Goal: Information Seeking & Learning: Learn about a topic

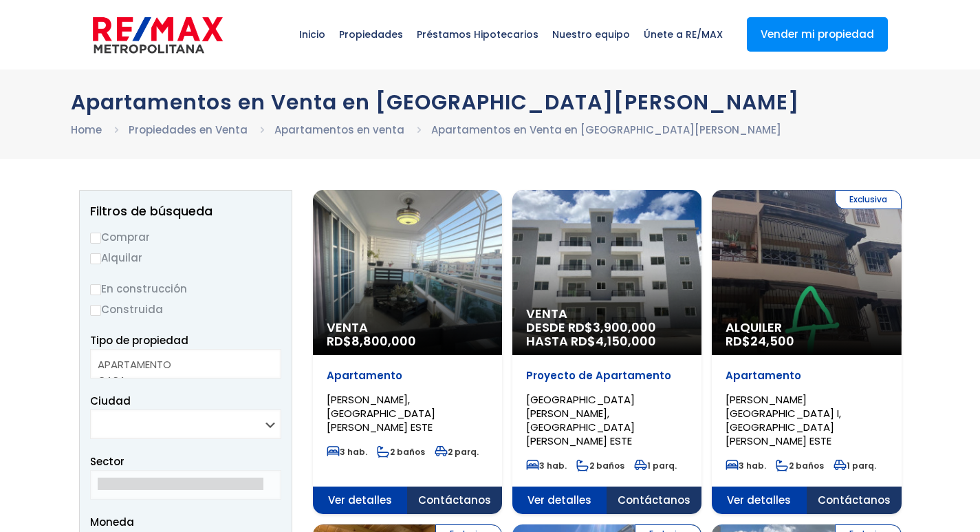
select select
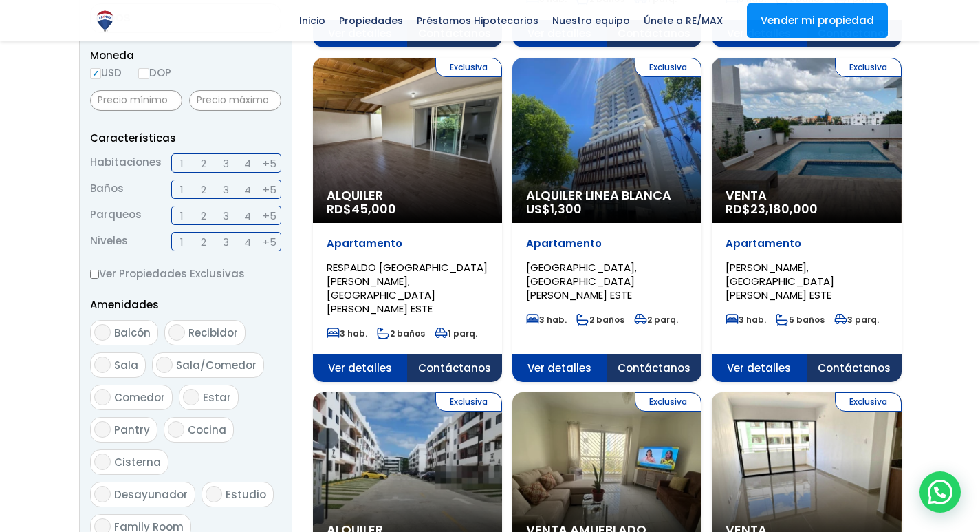
scroll to position [481, 0]
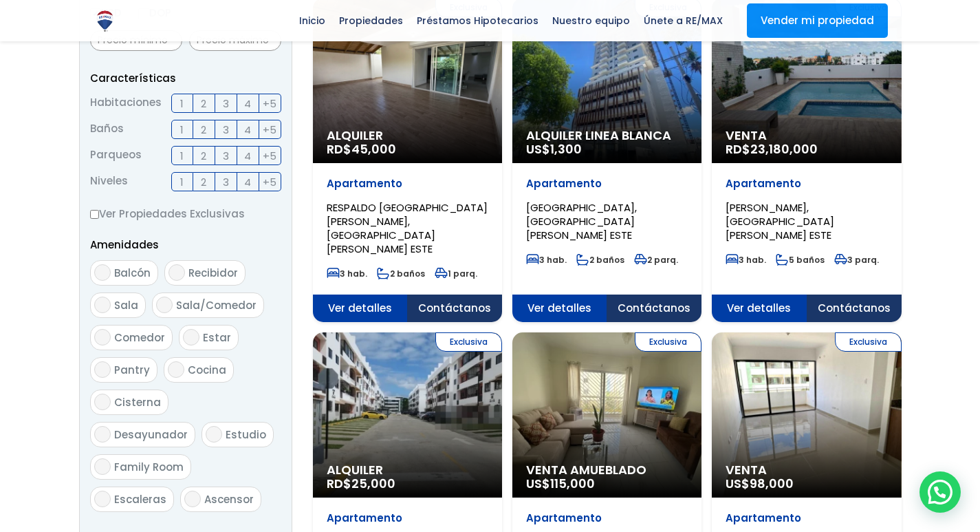
scroll to position [550, 0]
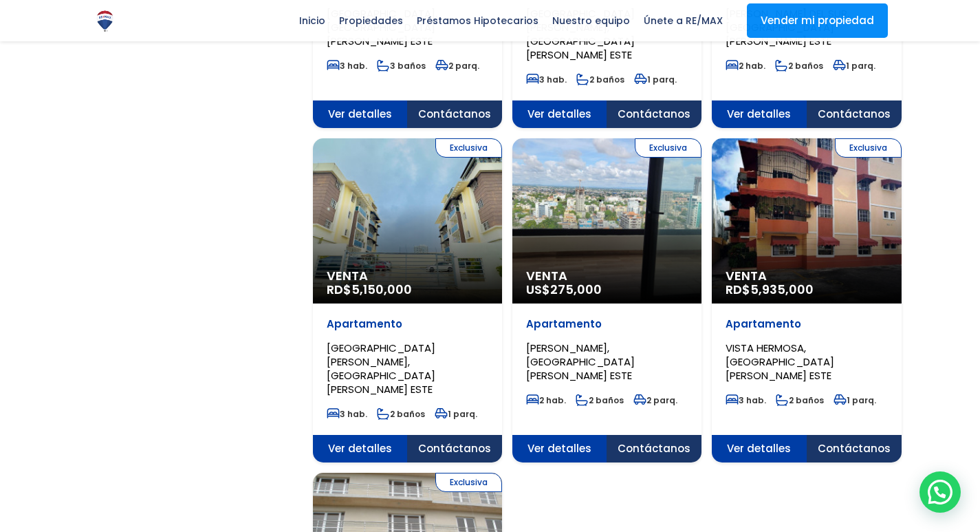
scroll to position [1375, 0]
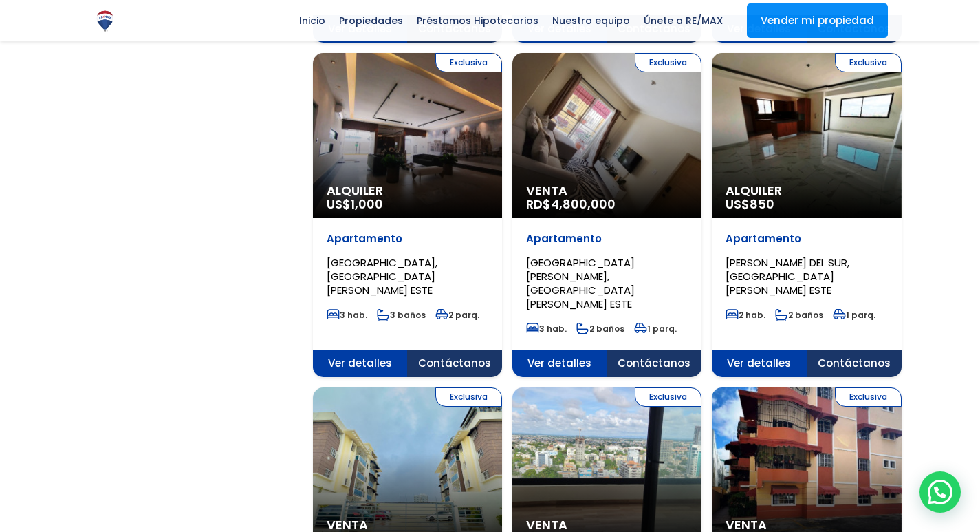
scroll to position [894, 0]
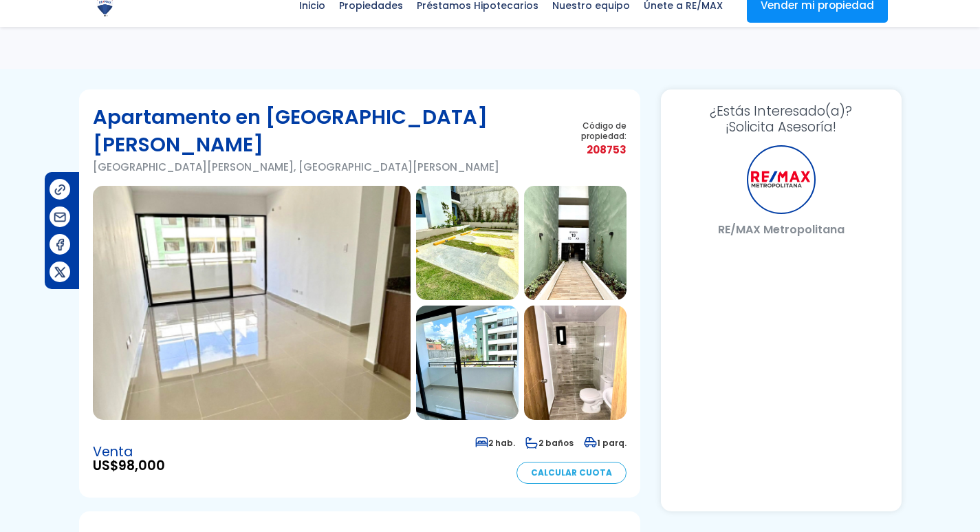
scroll to position [344, 0]
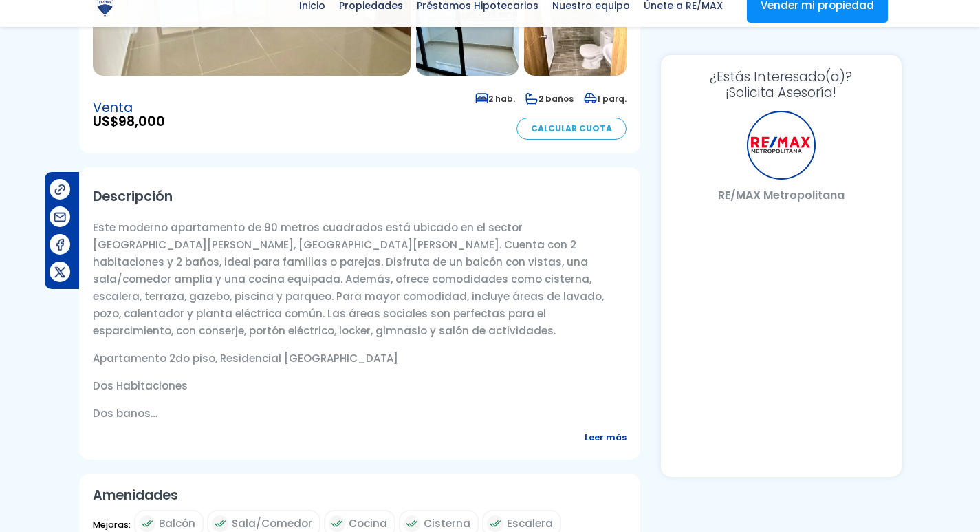
select select "DO"
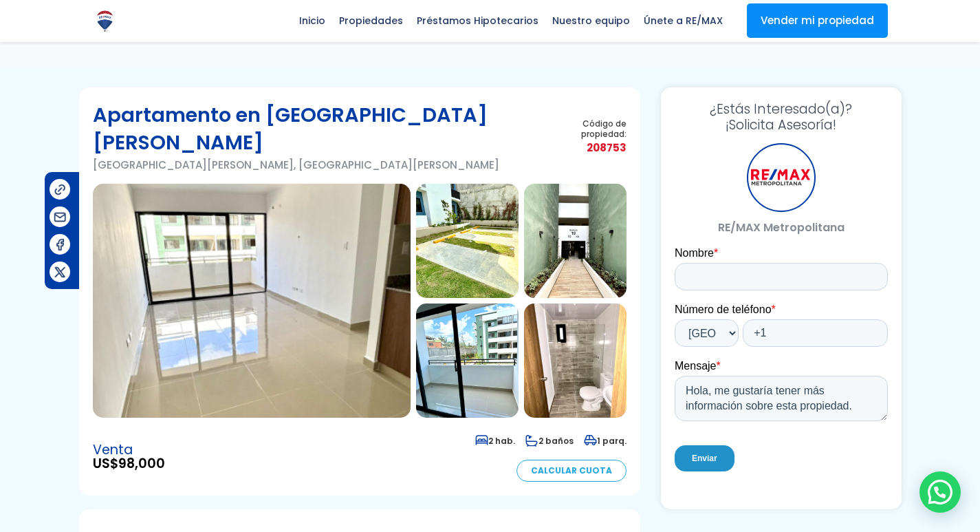
scroll to position [0, 0]
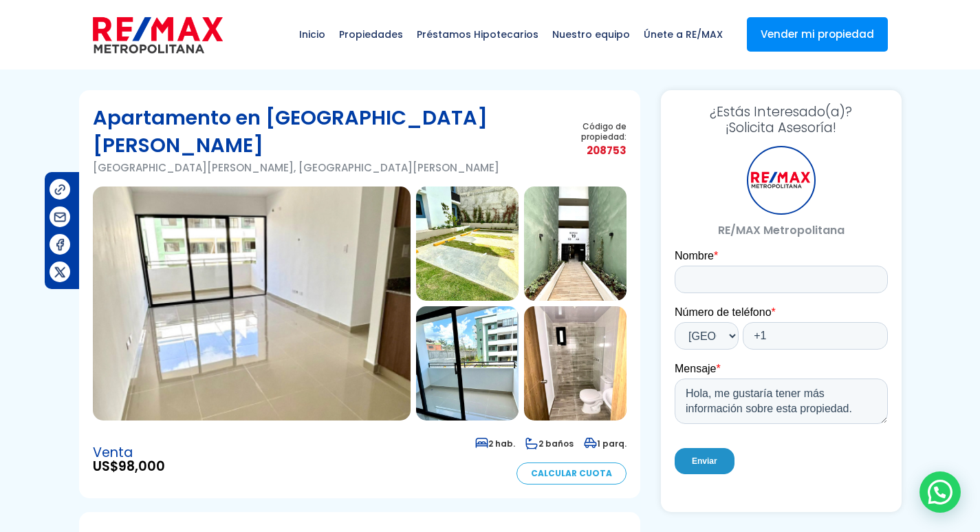
click at [550, 318] on img at bounding box center [575, 363] width 102 height 114
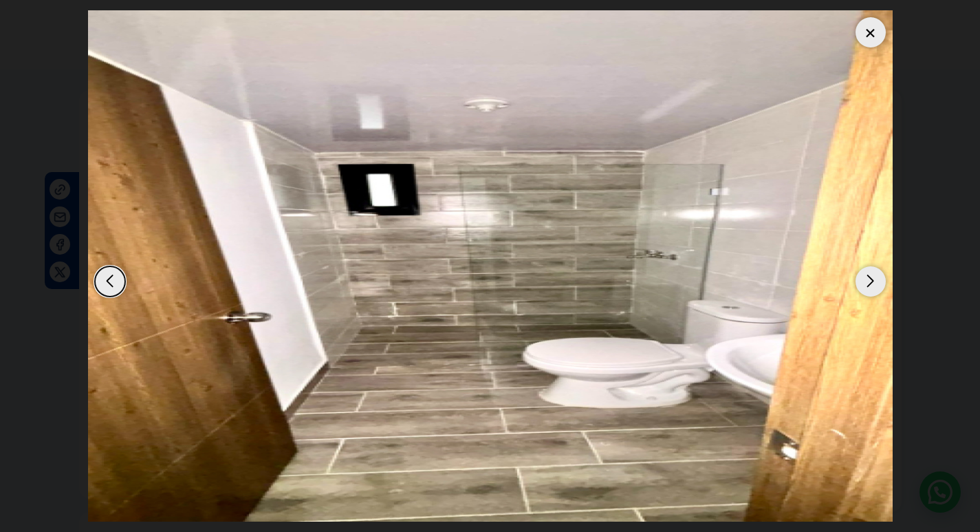
click at [867, 283] on div "Next slide" at bounding box center [871, 281] width 30 height 30
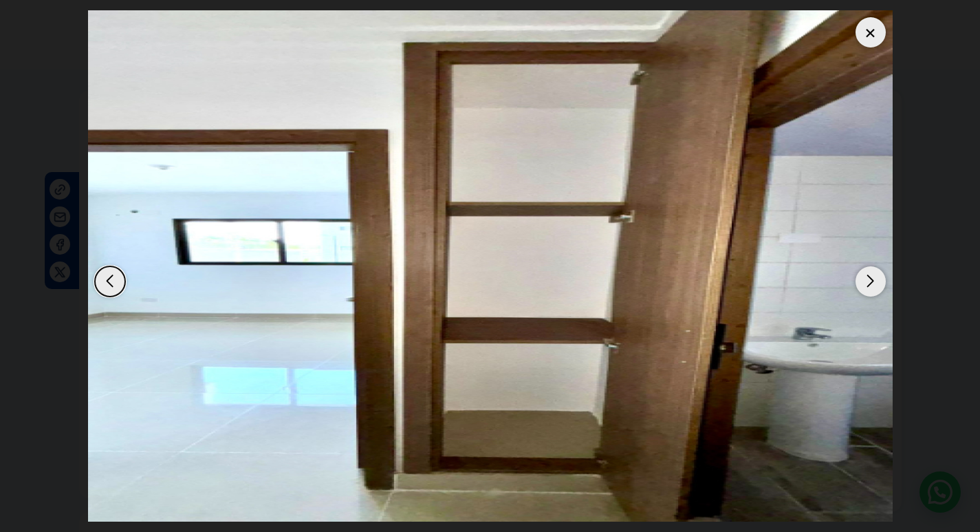
click at [867, 283] on div "Next slide" at bounding box center [871, 281] width 30 height 30
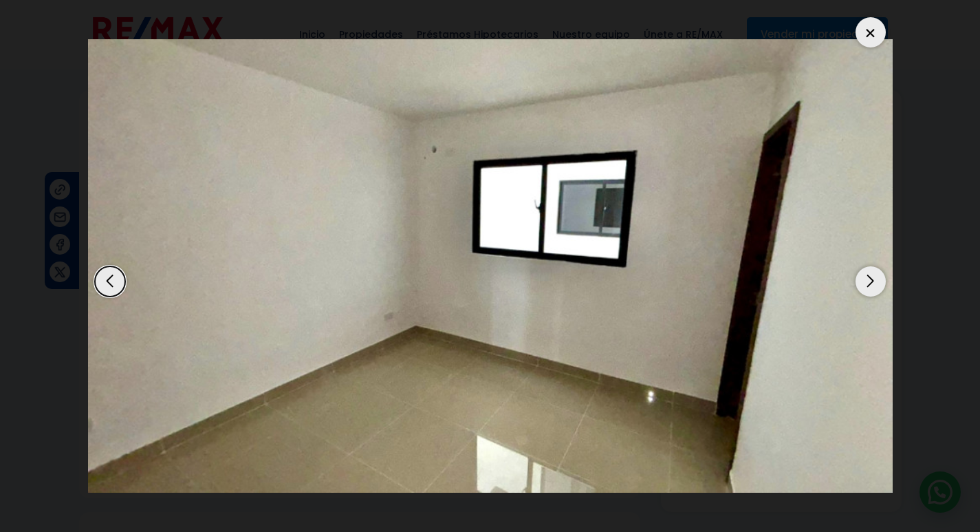
click at [867, 283] on div "Next slide" at bounding box center [871, 281] width 30 height 30
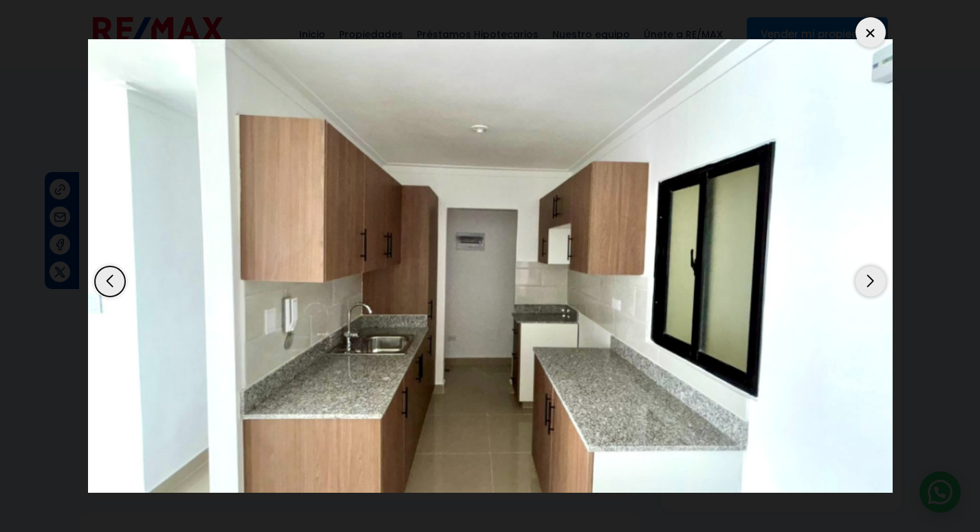
click at [867, 283] on div "Next slide" at bounding box center [871, 281] width 30 height 30
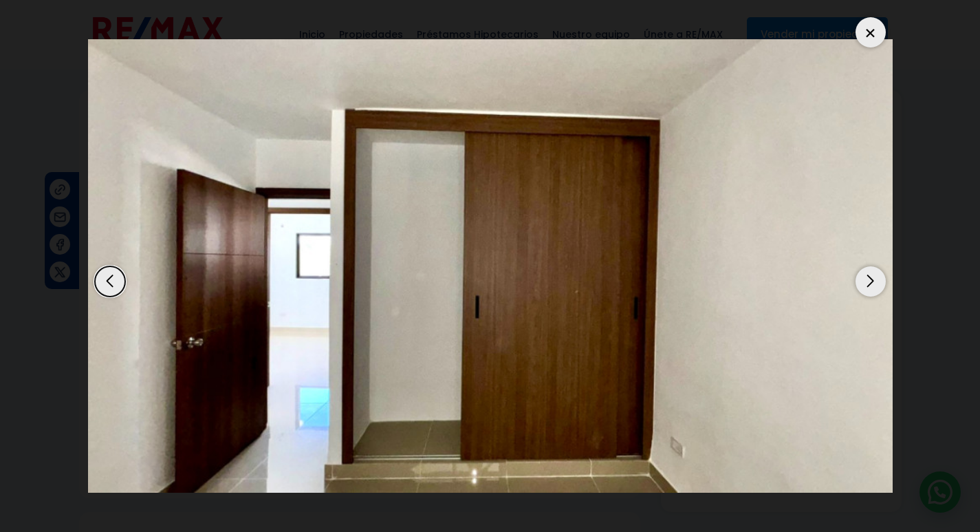
click at [867, 283] on div "Next slide" at bounding box center [871, 281] width 30 height 30
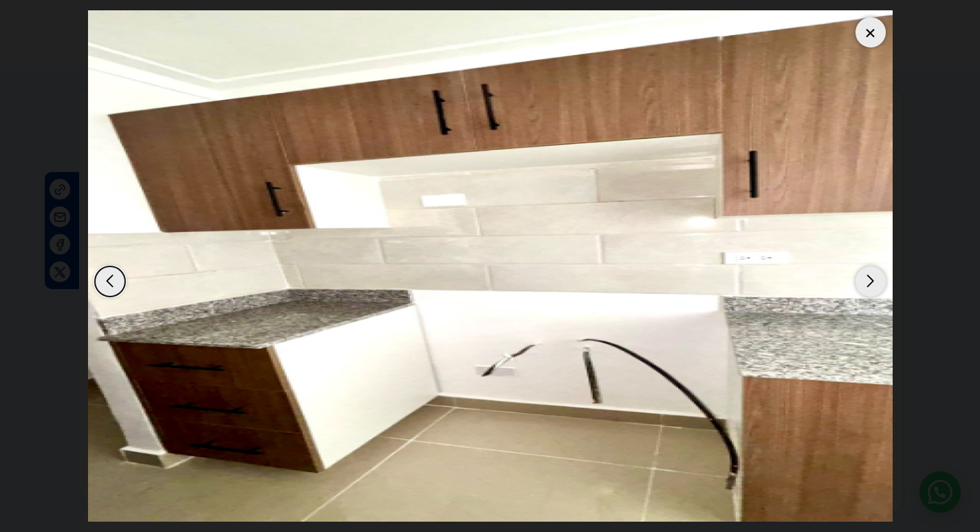
click at [867, 283] on div "Next slide" at bounding box center [871, 281] width 30 height 30
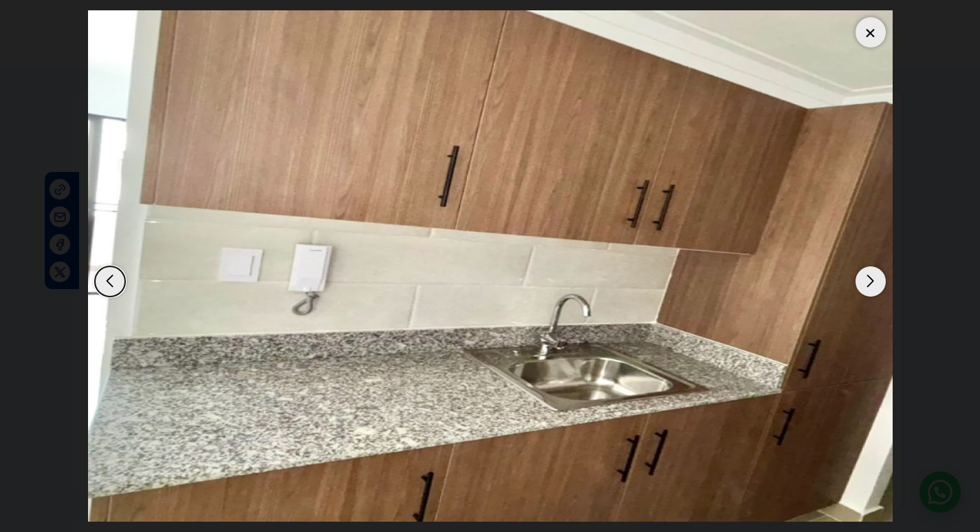
click at [867, 283] on div "Next slide" at bounding box center [871, 281] width 30 height 30
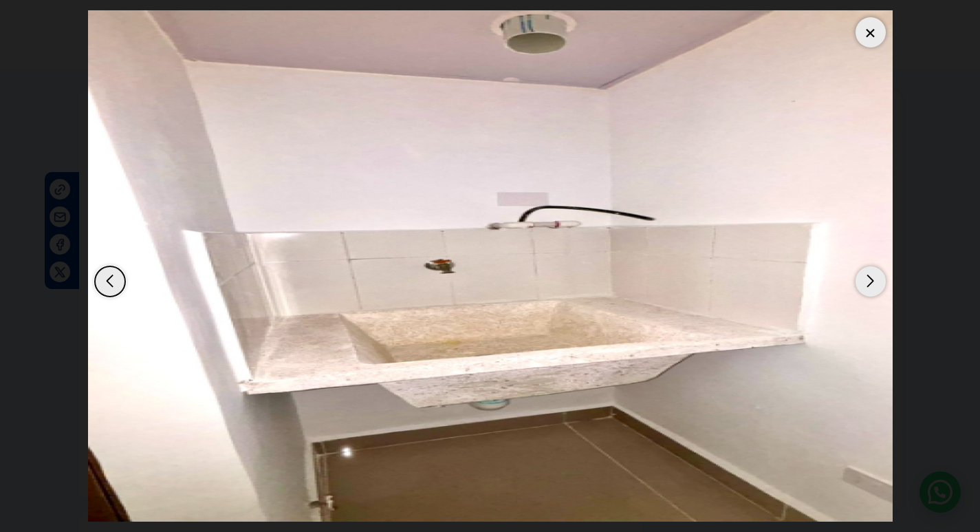
click at [867, 283] on div "Next slide" at bounding box center [871, 281] width 30 height 30
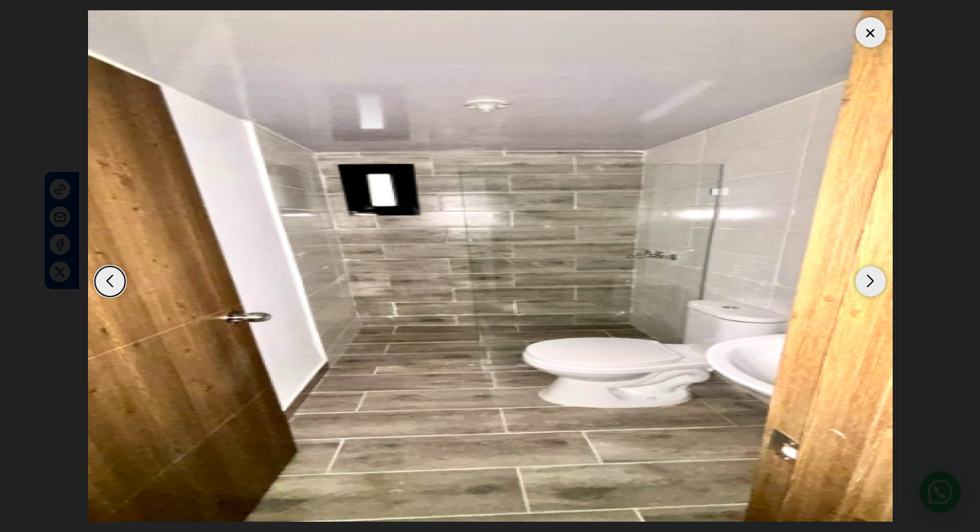
click at [867, 283] on div "Next slide" at bounding box center [871, 281] width 30 height 30
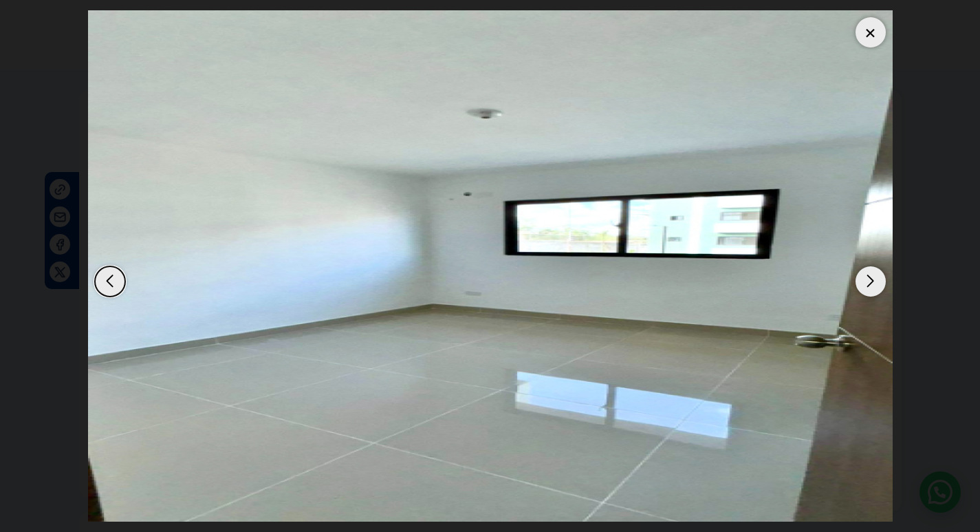
click at [867, 283] on div "Next slide" at bounding box center [871, 281] width 30 height 30
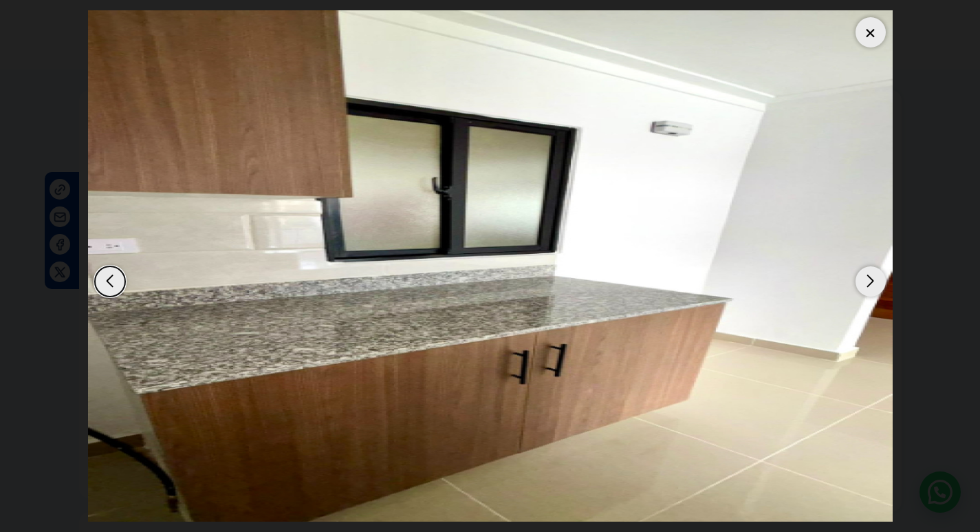
click at [867, 283] on div "Next slide" at bounding box center [871, 281] width 30 height 30
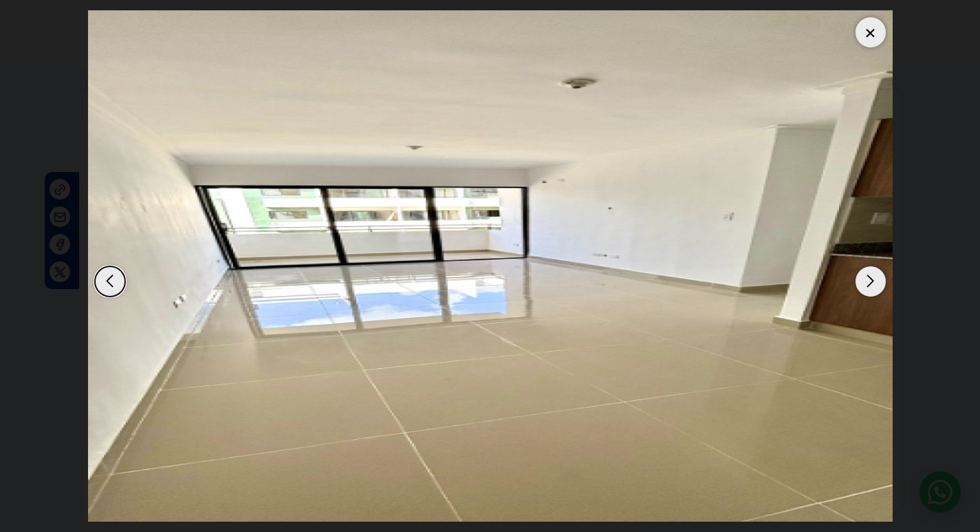
click at [867, 283] on div "Next slide" at bounding box center [871, 281] width 30 height 30
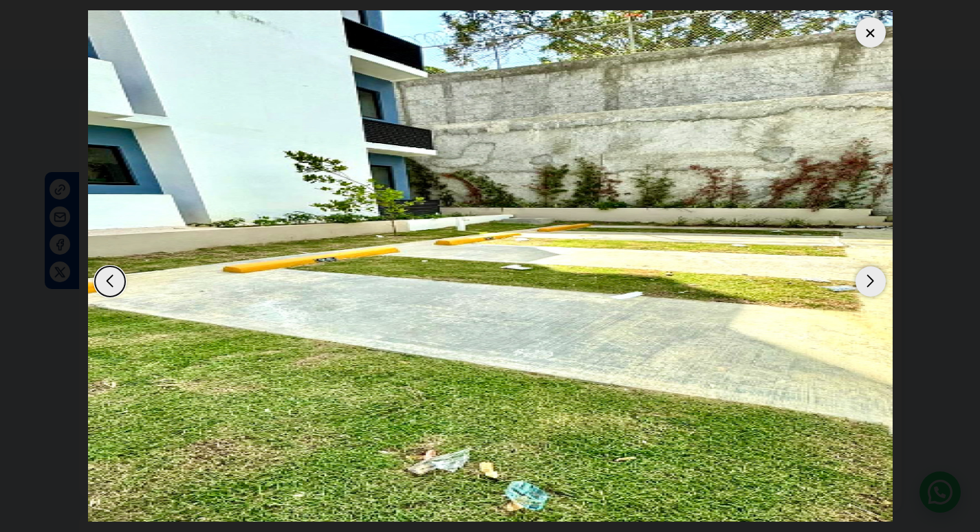
click at [867, 283] on div "Next slide" at bounding box center [871, 281] width 30 height 30
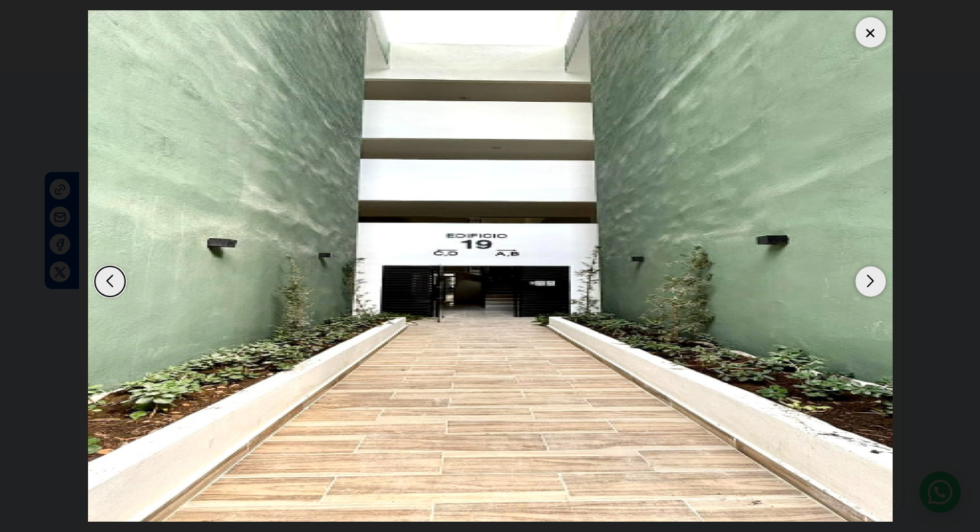
click at [867, 283] on div "Next slide" at bounding box center [871, 281] width 30 height 30
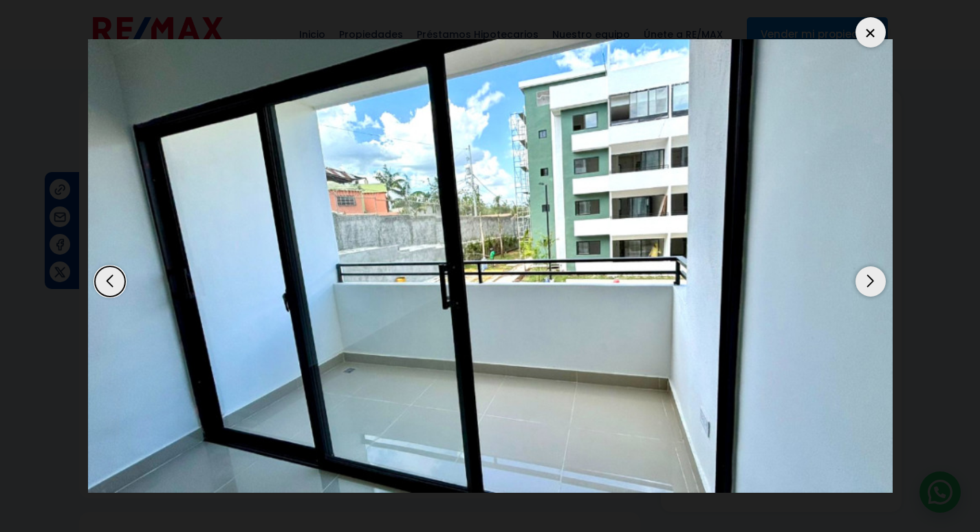
click at [867, 282] on div "Next slide" at bounding box center [871, 281] width 30 height 30
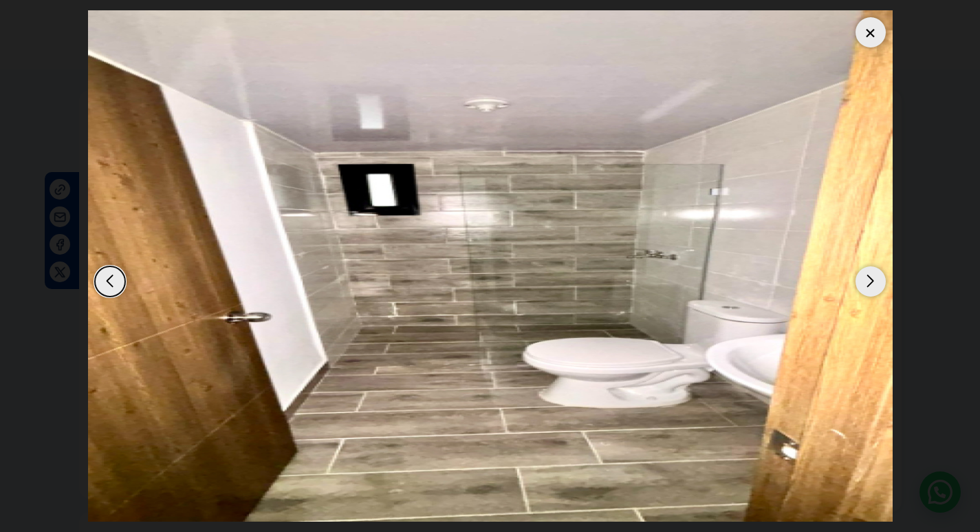
click at [867, 282] on div "Next slide" at bounding box center [871, 281] width 30 height 30
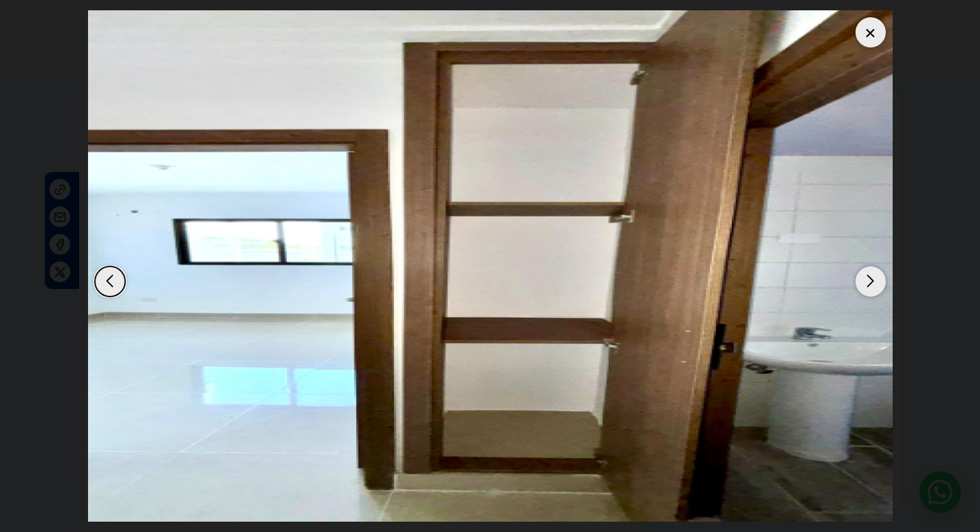
click at [867, 282] on div "Next slide" at bounding box center [871, 281] width 30 height 30
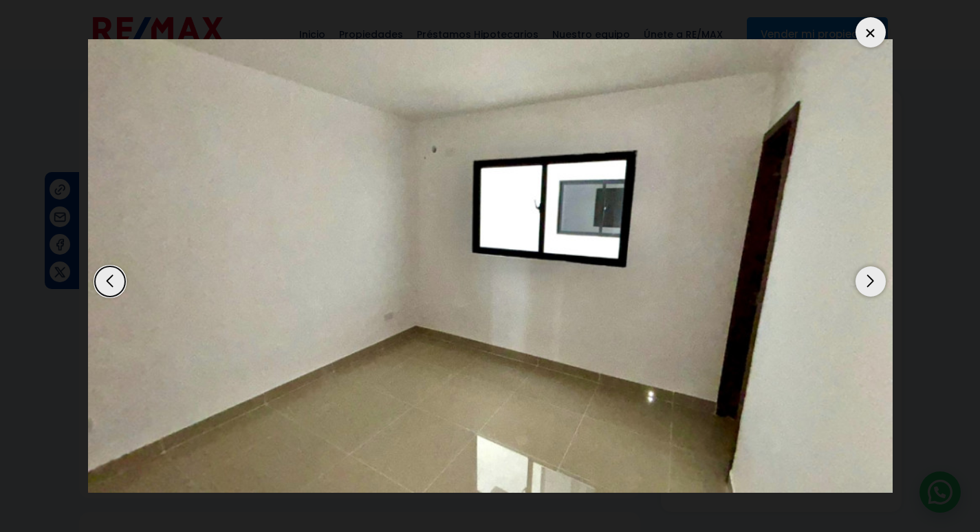
click at [867, 282] on div "Next slide" at bounding box center [871, 281] width 30 height 30
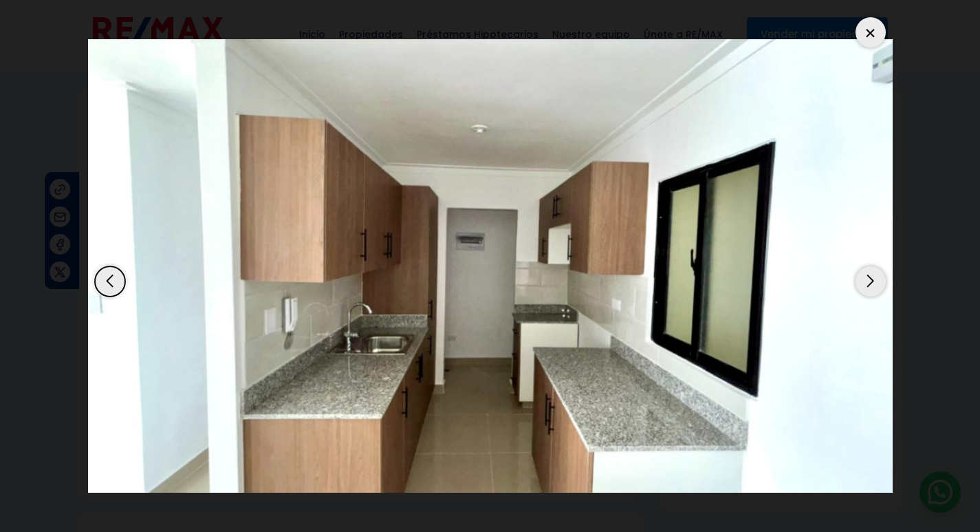
click at [869, 281] on div "Next slide" at bounding box center [871, 281] width 30 height 30
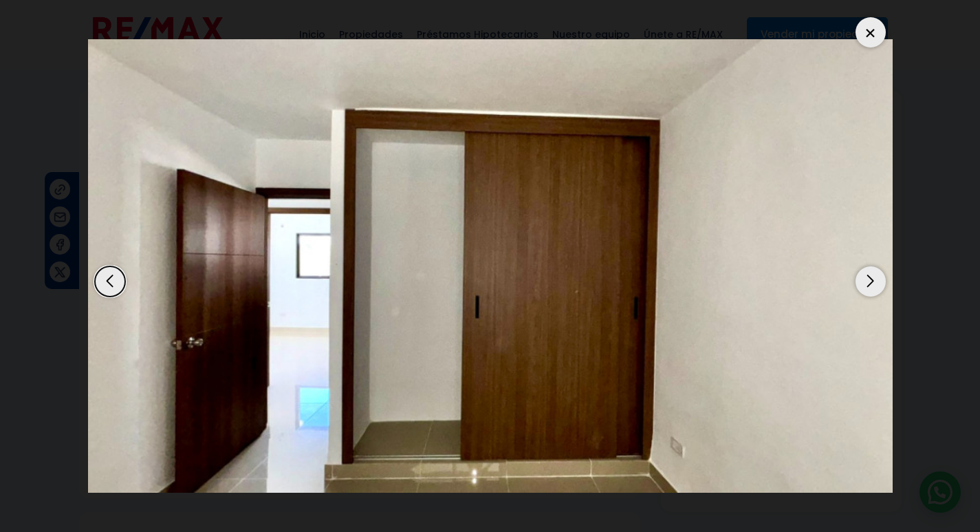
click at [871, 282] on div "Next slide" at bounding box center [871, 281] width 30 height 30
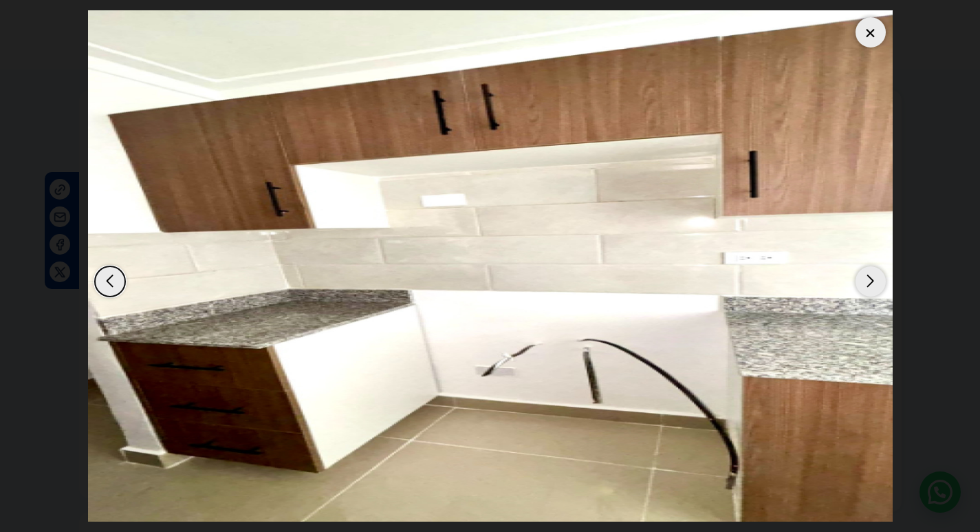
click at [871, 282] on div "Next slide" at bounding box center [871, 281] width 30 height 30
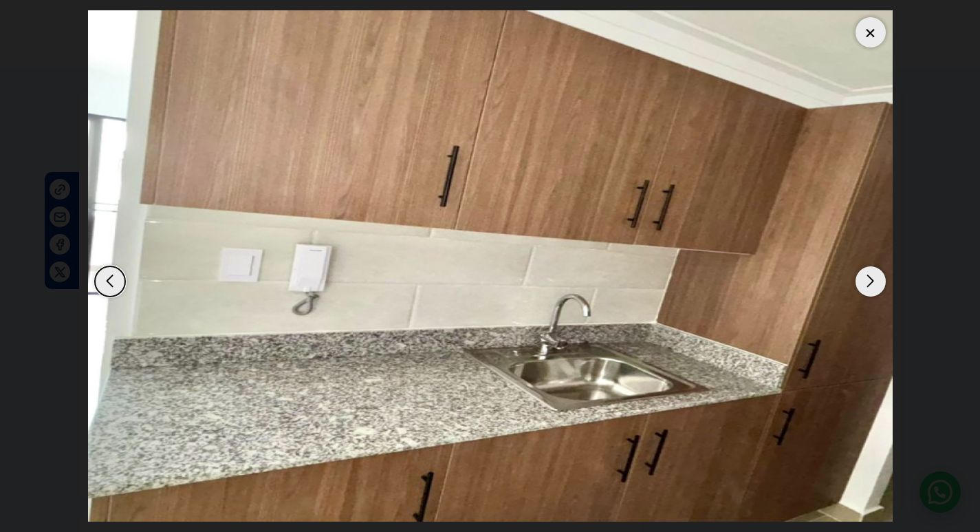
click at [871, 278] on div "Next slide" at bounding box center [871, 281] width 30 height 30
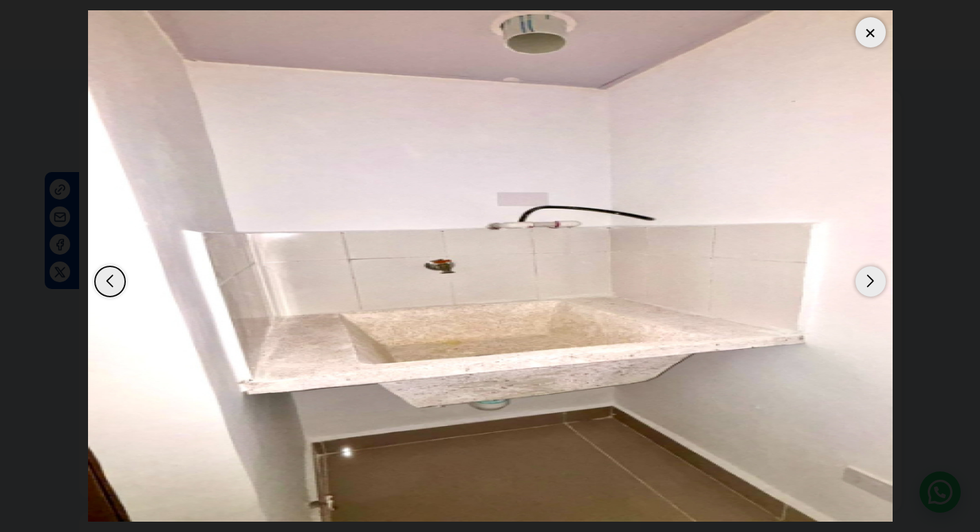
click at [871, 278] on div "Next slide" at bounding box center [871, 281] width 30 height 30
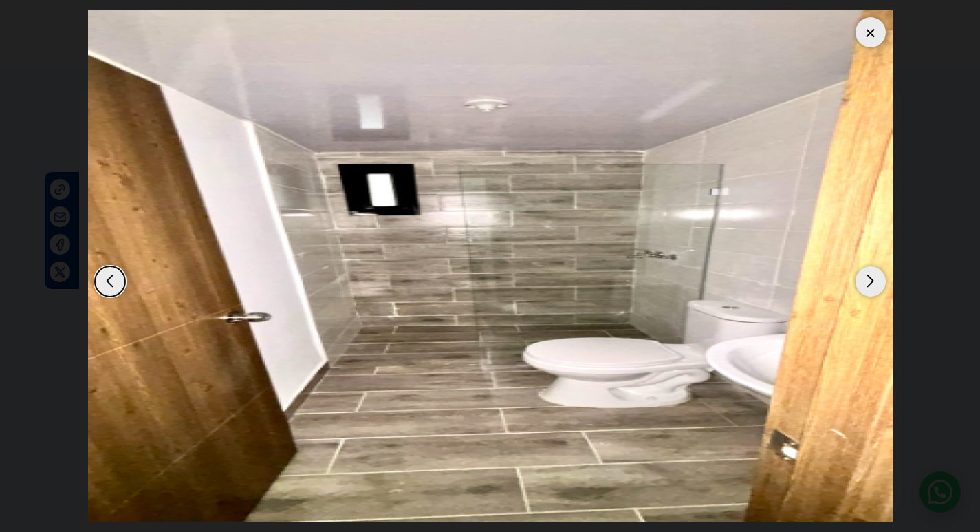
click at [871, 278] on div "Next slide" at bounding box center [871, 281] width 30 height 30
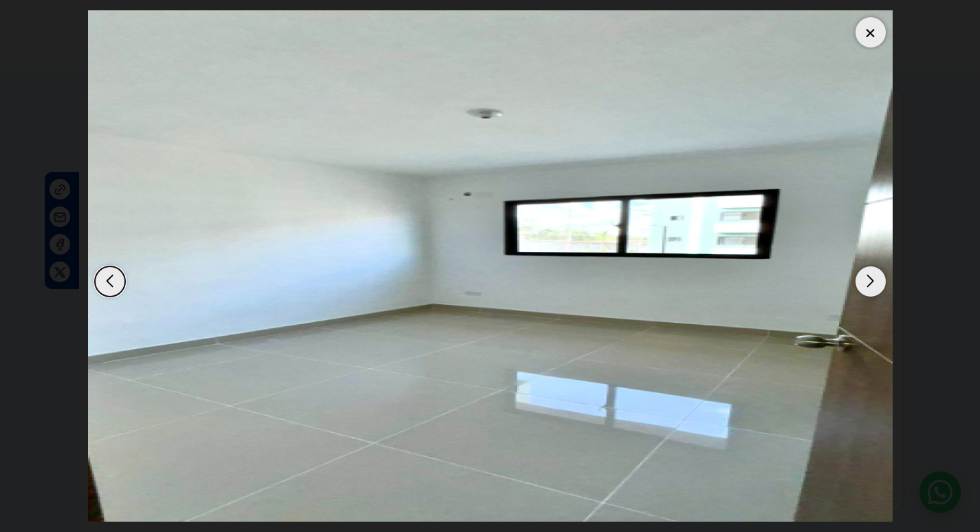
click at [871, 278] on div "Next slide" at bounding box center [871, 281] width 30 height 30
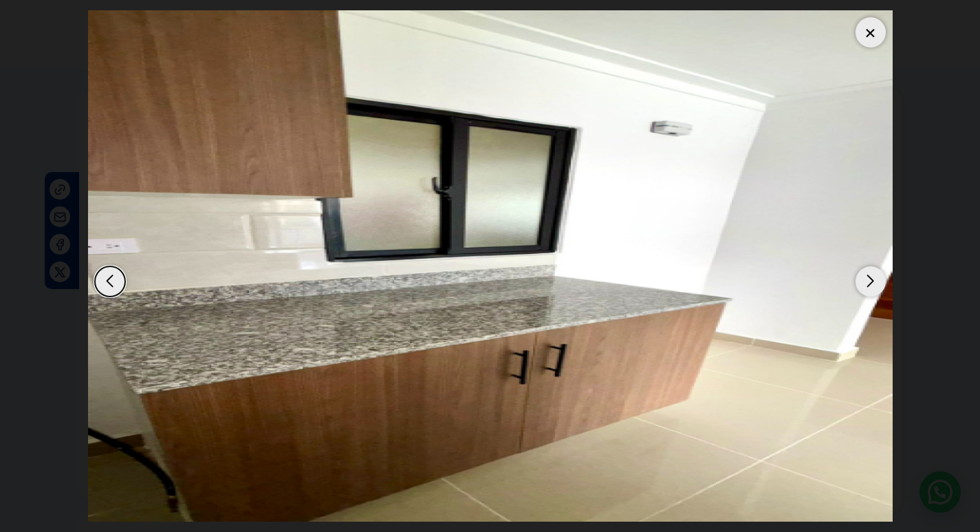
click at [871, 278] on div "Next slide" at bounding box center [871, 281] width 30 height 30
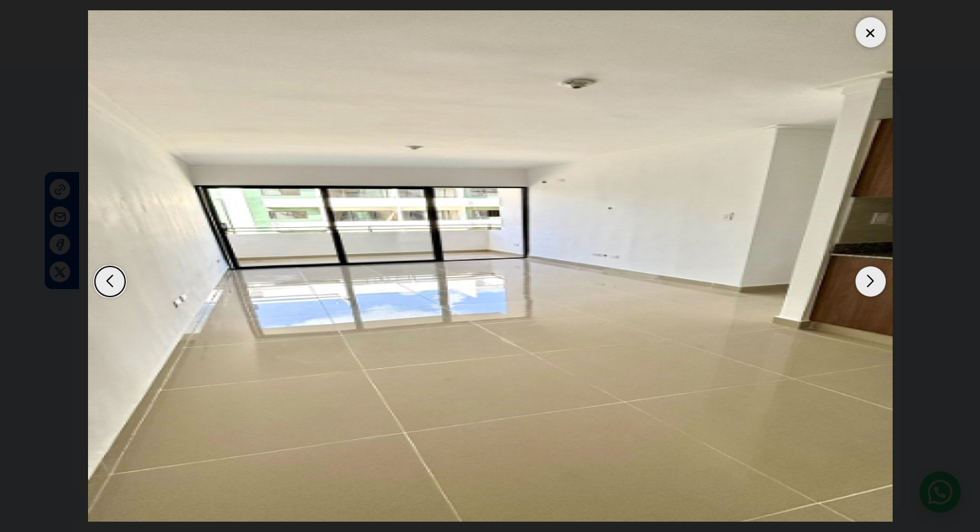
click at [871, 278] on div "Next slide" at bounding box center [871, 281] width 30 height 30
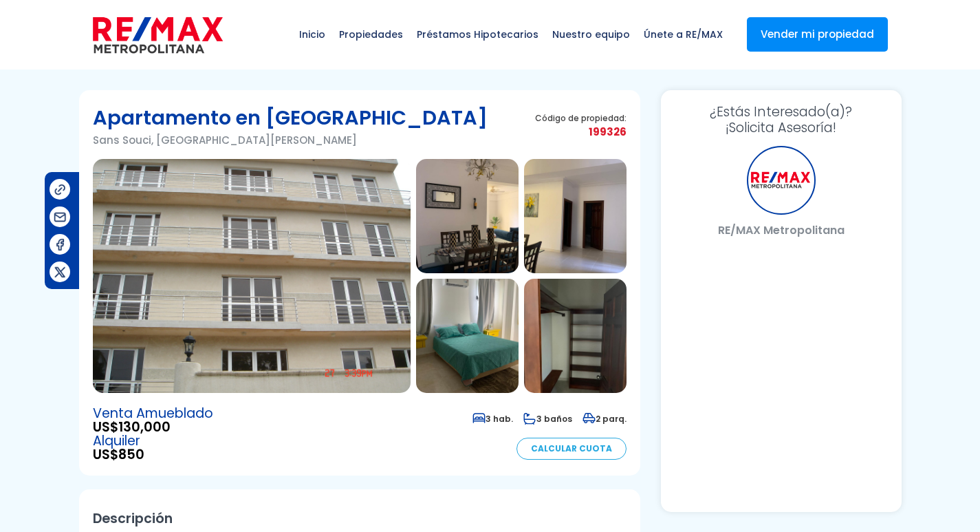
select select "DO"
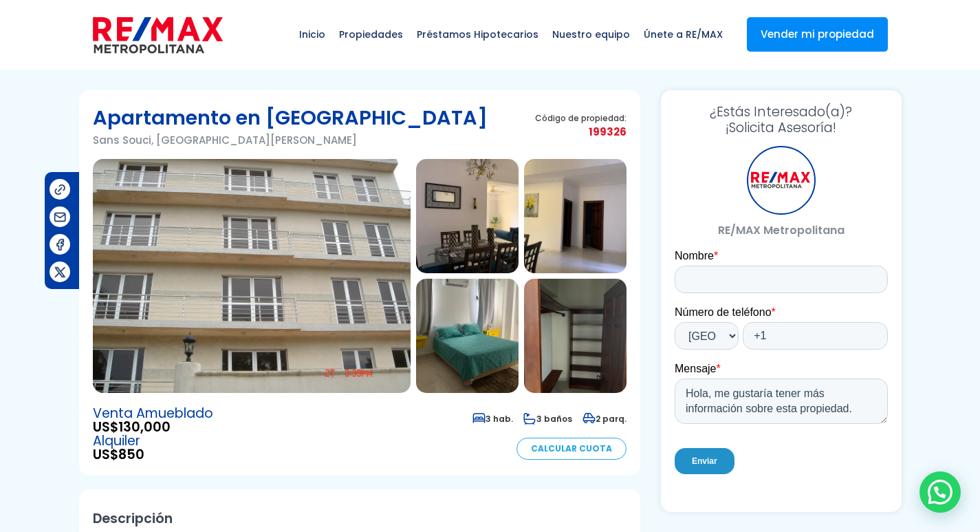
click at [285, 263] on img at bounding box center [252, 276] width 318 height 234
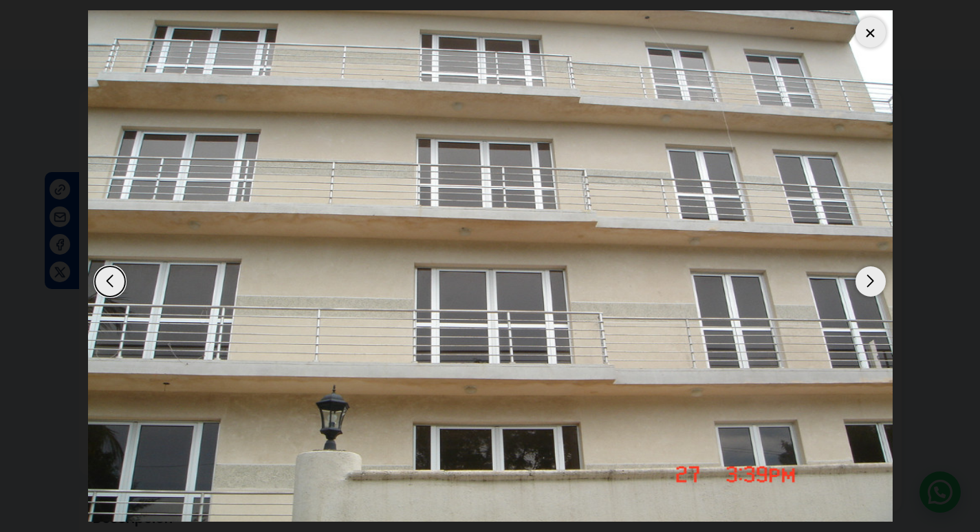
click at [872, 286] on div "Next slide" at bounding box center [871, 281] width 30 height 30
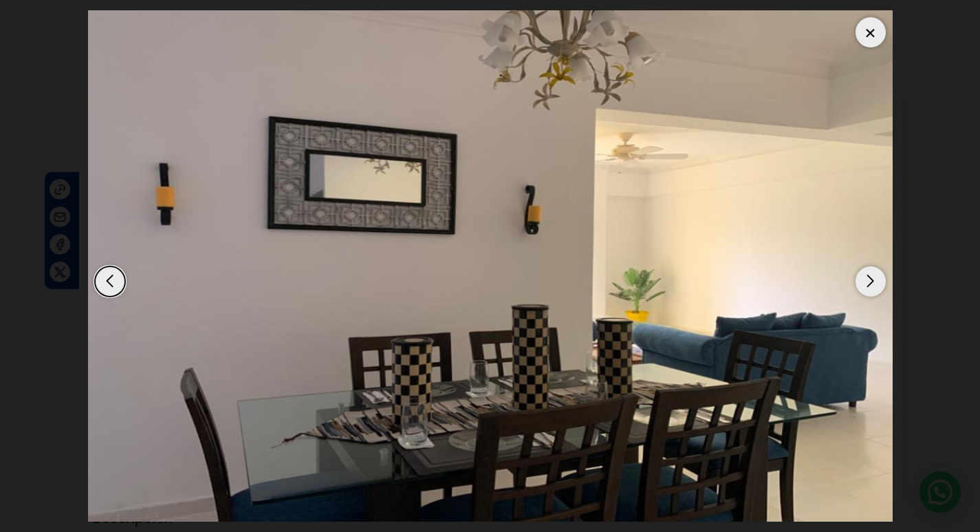
click at [872, 286] on div "Next slide" at bounding box center [871, 281] width 30 height 30
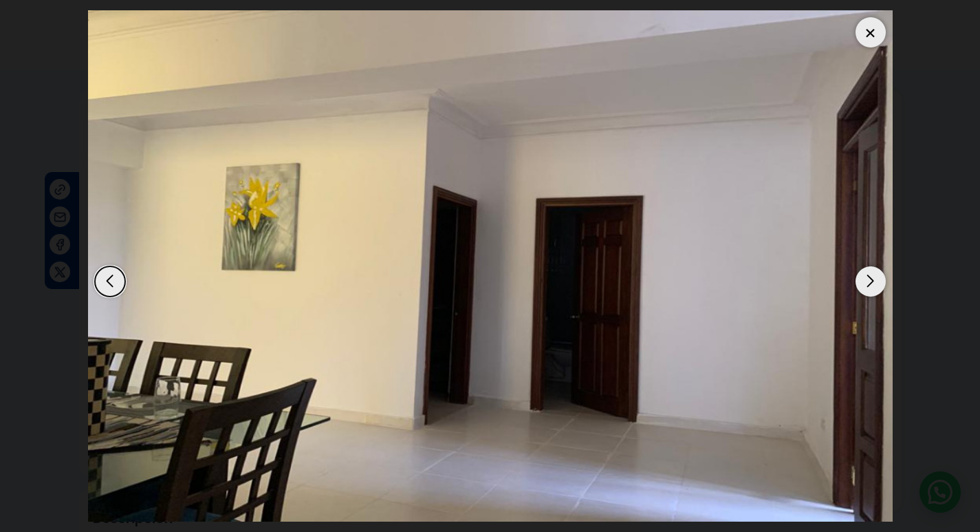
click at [872, 286] on div "Next slide" at bounding box center [871, 281] width 30 height 30
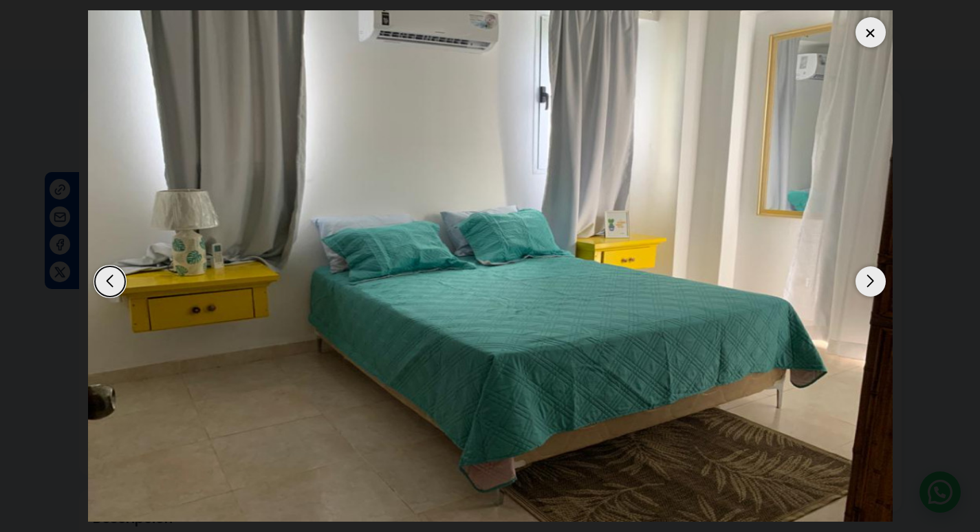
click at [872, 286] on div "Next slide" at bounding box center [871, 281] width 30 height 30
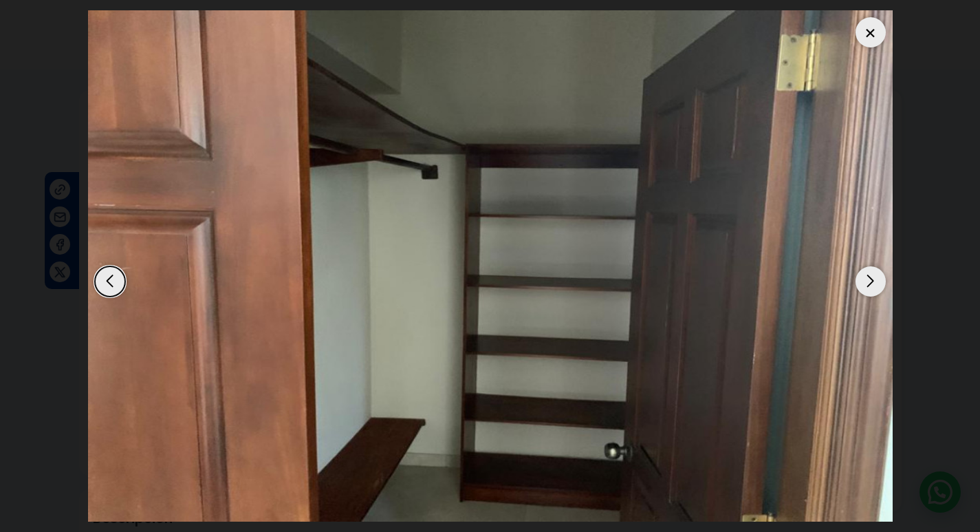
click at [872, 286] on div "Next slide" at bounding box center [871, 281] width 30 height 30
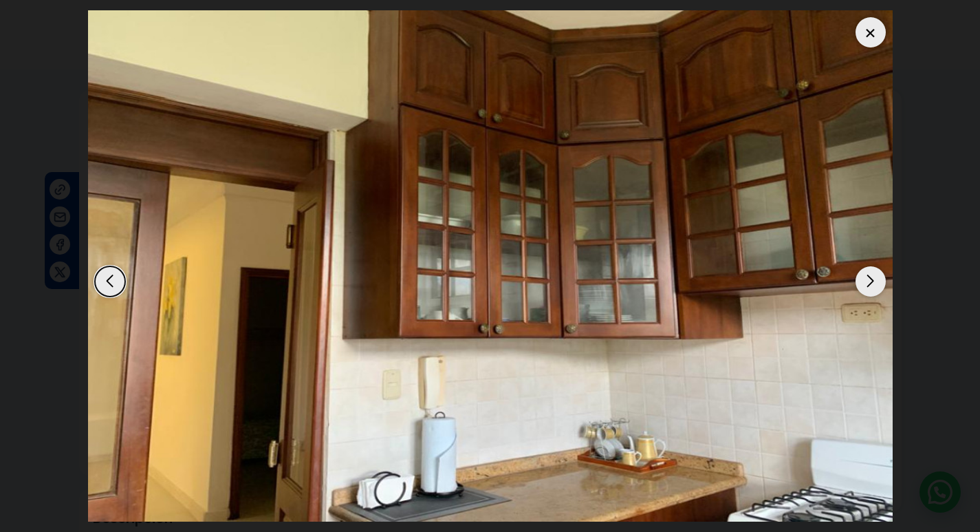
click at [872, 286] on div "Next slide" at bounding box center [871, 281] width 30 height 30
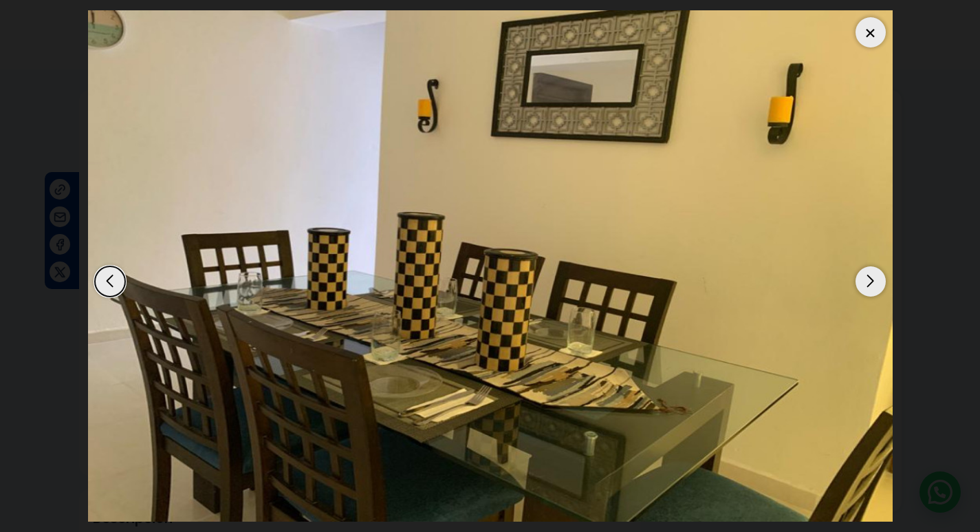
click at [872, 286] on div "Next slide" at bounding box center [871, 281] width 30 height 30
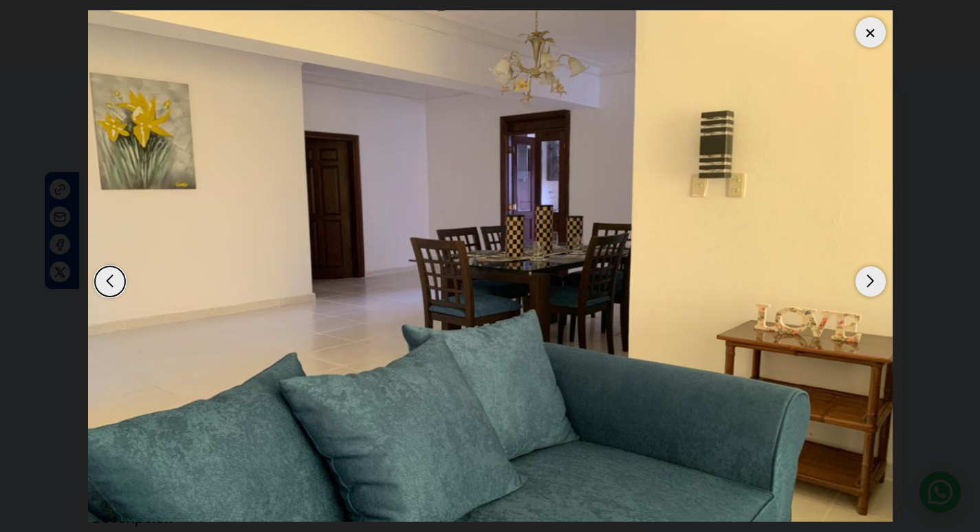
click at [872, 286] on div "Next slide" at bounding box center [871, 281] width 30 height 30
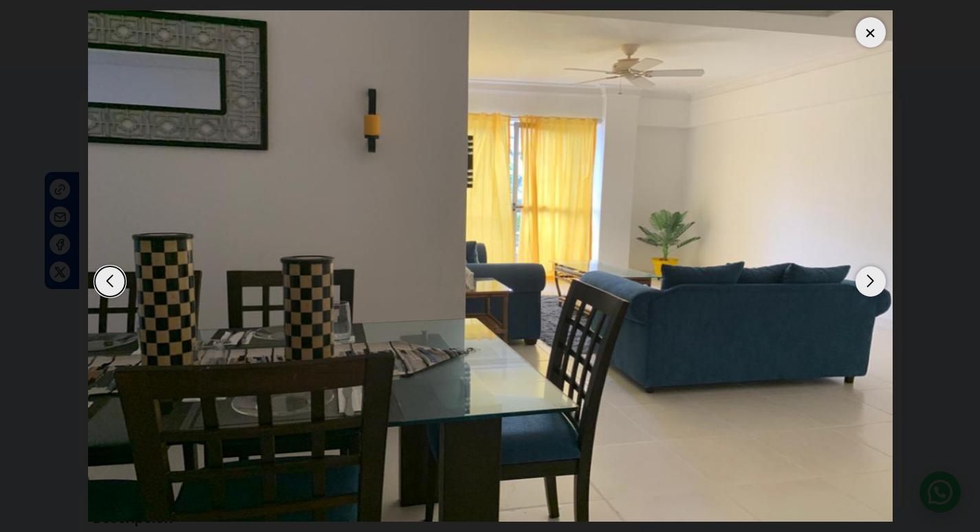
click at [872, 286] on div "Next slide" at bounding box center [871, 281] width 30 height 30
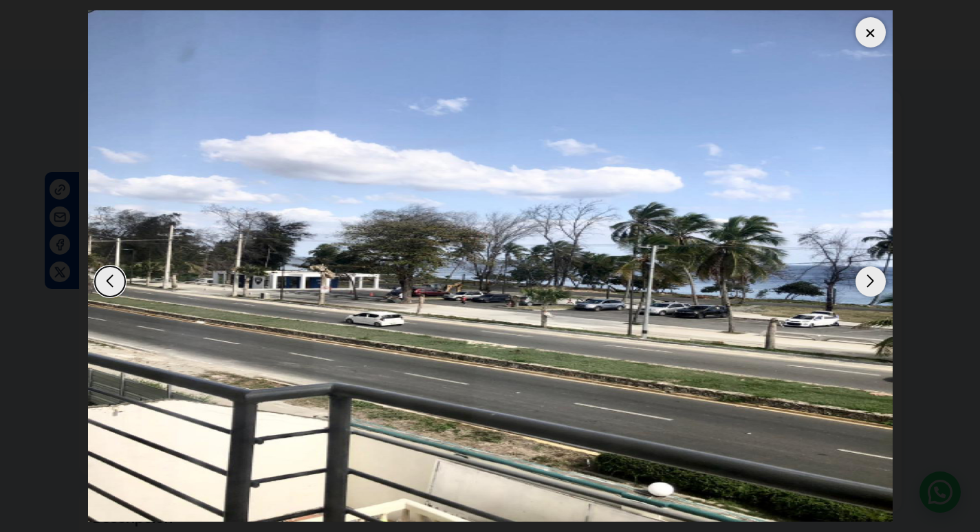
click at [872, 286] on div "Next slide" at bounding box center [871, 281] width 30 height 30
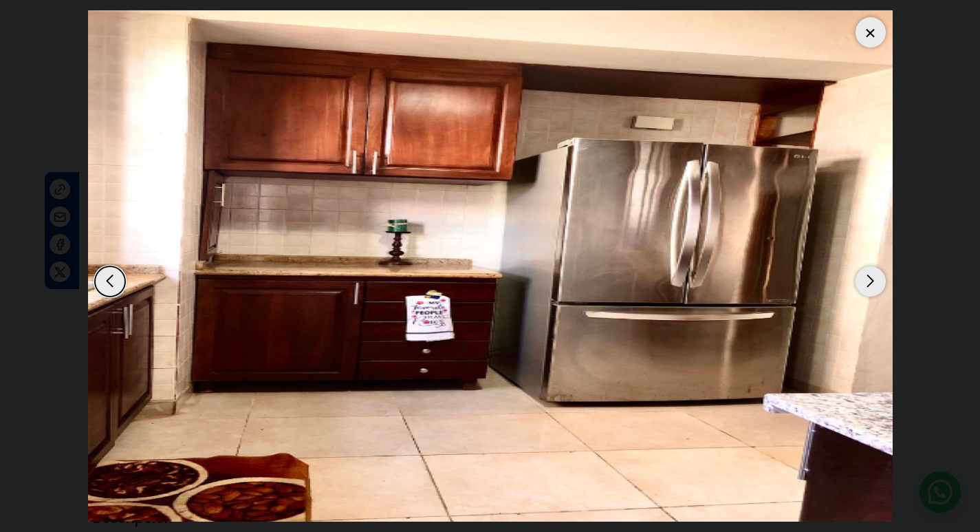
click at [872, 286] on div "Next slide" at bounding box center [871, 281] width 30 height 30
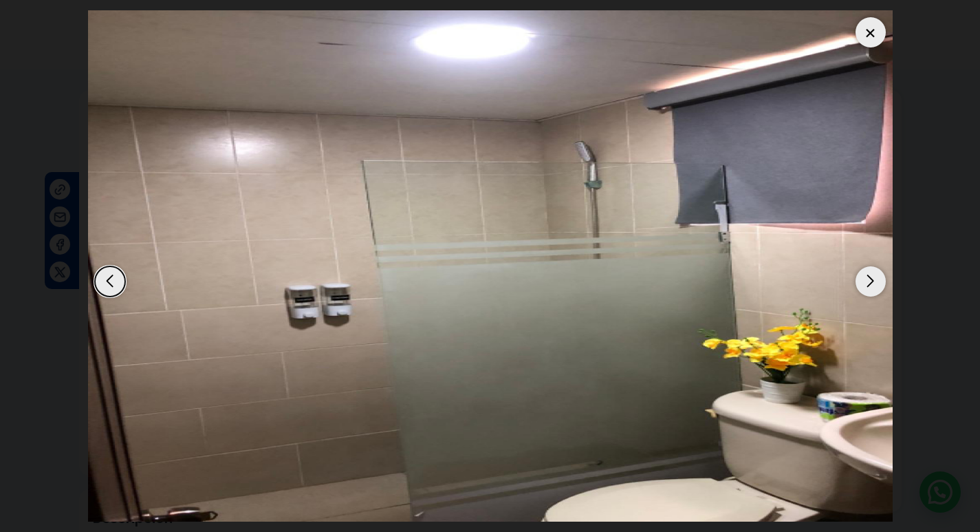
click at [872, 286] on div "Next slide" at bounding box center [871, 281] width 30 height 30
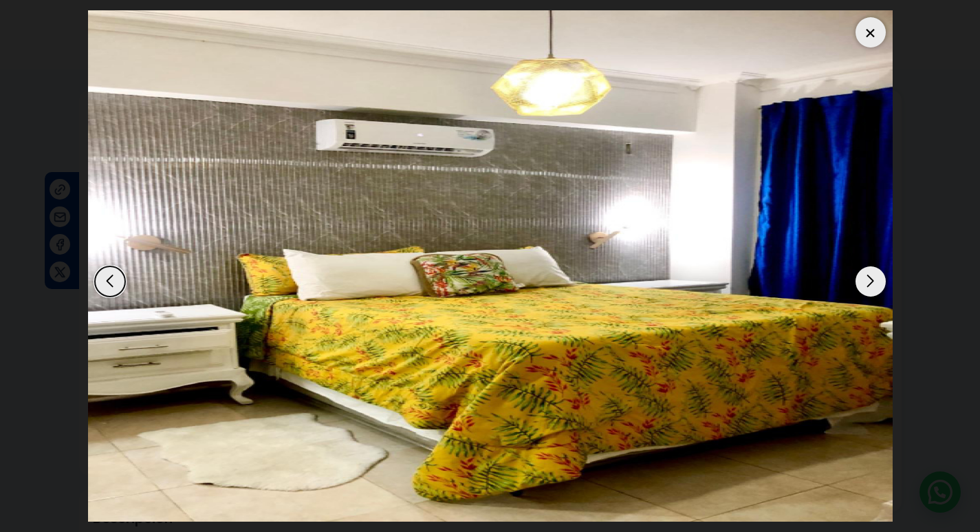
click at [872, 286] on div "Next slide" at bounding box center [871, 281] width 30 height 30
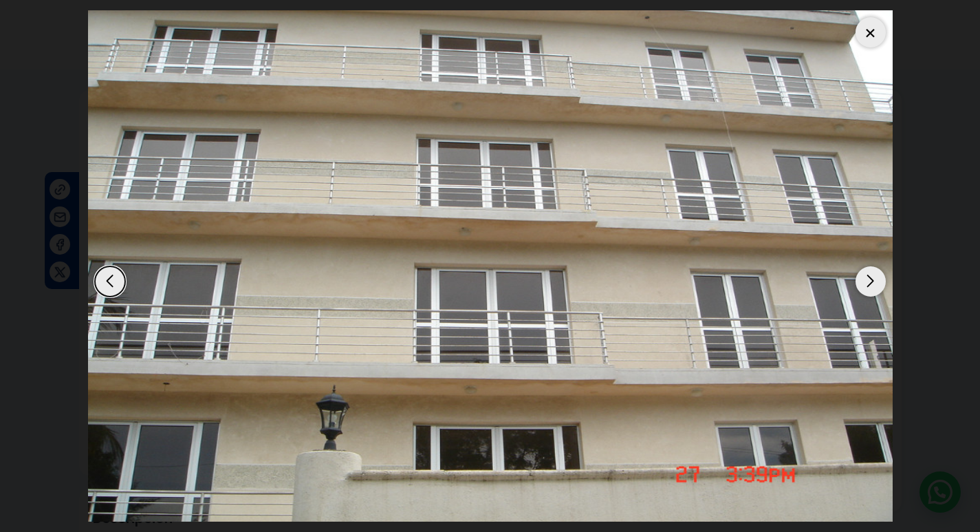
click at [872, 286] on div "Next slide" at bounding box center [871, 281] width 30 height 30
